Goal: Task Accomplishment & Management: Manage account settings

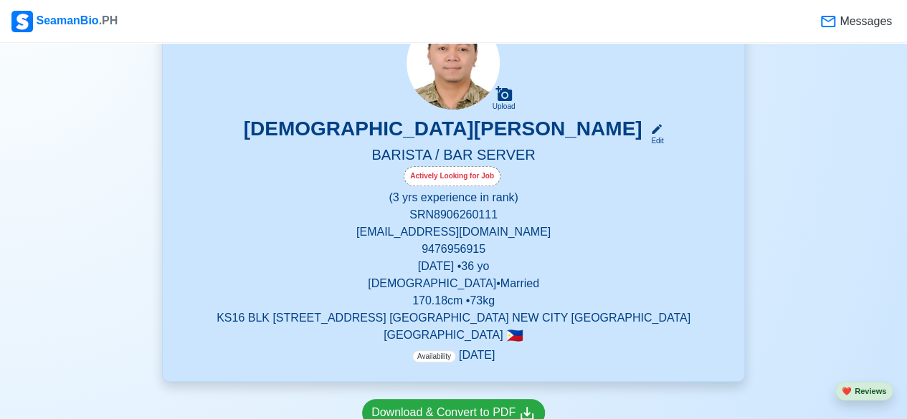
scroll to position [358, 0]
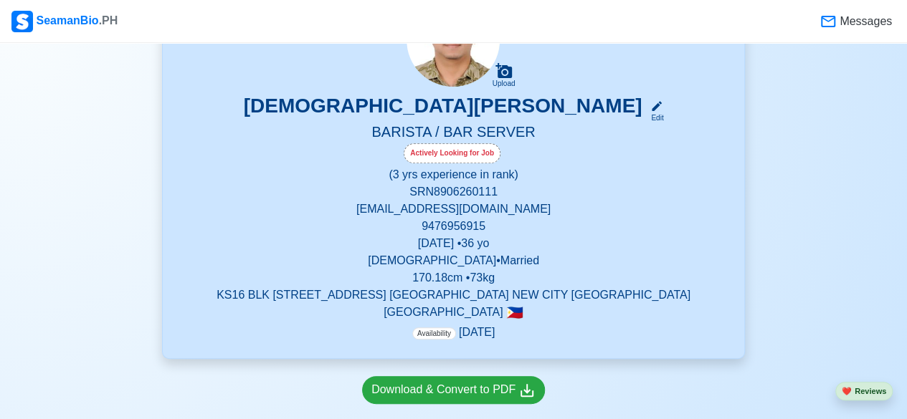
click at [442, 209] on p "[EMAIL_ADDRESS][DOMAIN_NAME]" at bounding box center [453, 209] width 547 height 17
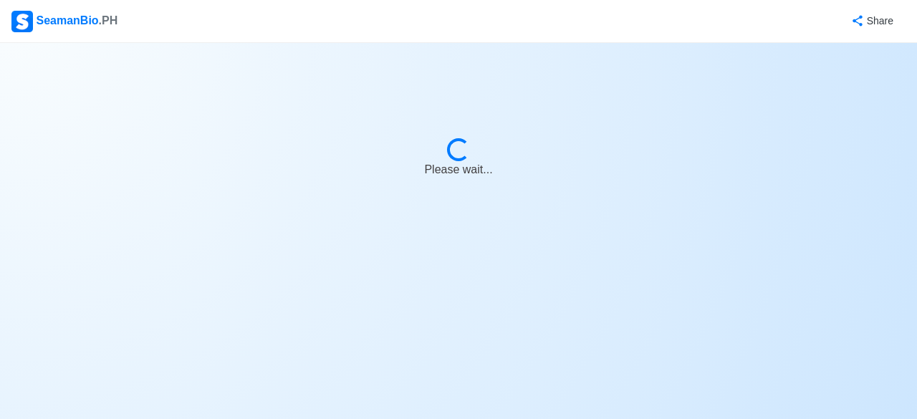
select select "Actively Looking for Job"
select select "Visible for Hiring"
select select "Married"
select select "[DEMOGRAPHIC_DATA]"
select select "PH"
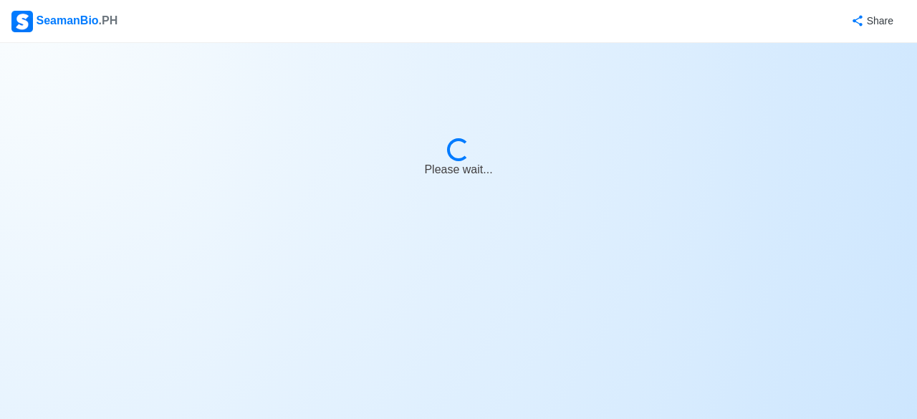
select select "3"
select select "0"
select select "1756656000000"
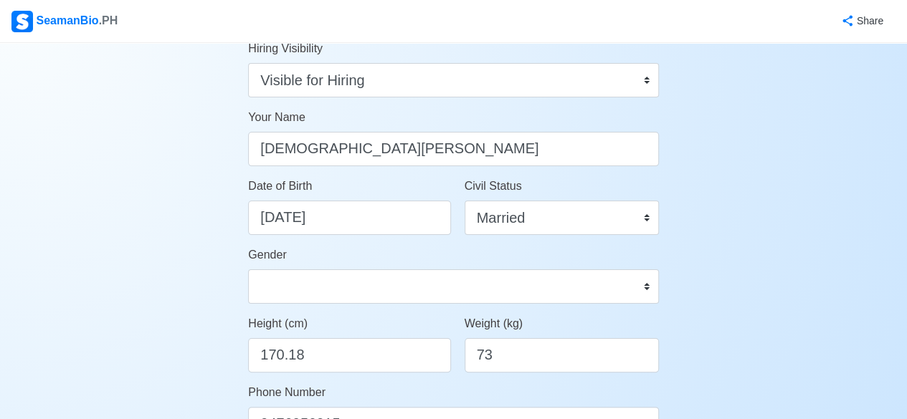
scroll to position [143, 0]
